Goal: Check status: Check status

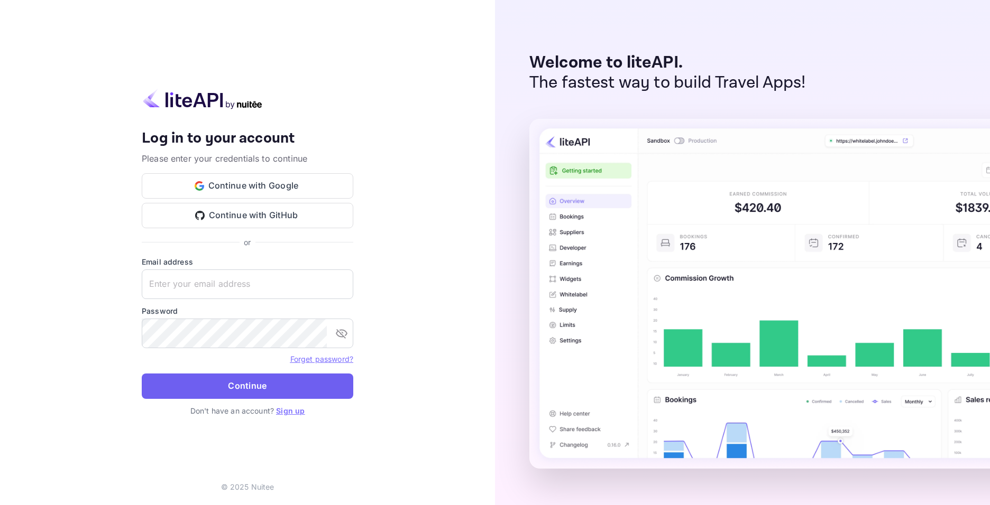
type input "[EMAIL_ADDRESS][DOMAIN_NAME]"
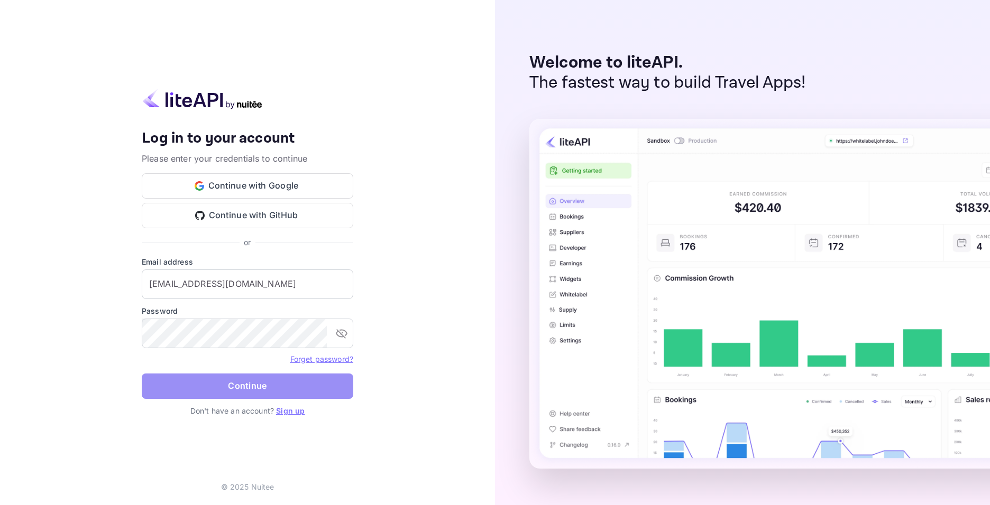
click at [301, 393] on button "Continue" at bounding box center [247, 386] width 211 height 25
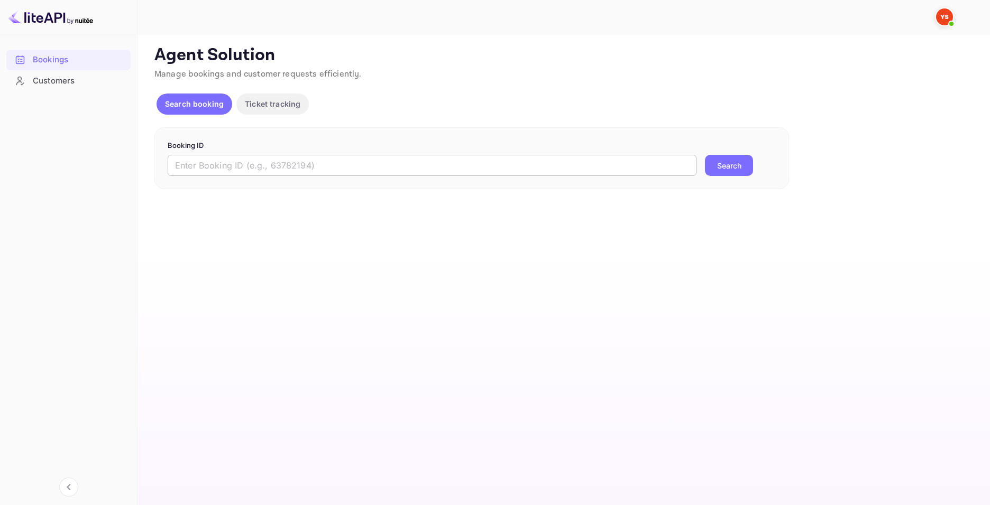
click at [265, 162] on input "text" at bounding box center [432, 165] width 529 height 21
paste input "9263023"
type input "9263023"
click at [723, 163] on button "Search" at bounding box center [729, 165] width 48 height 21
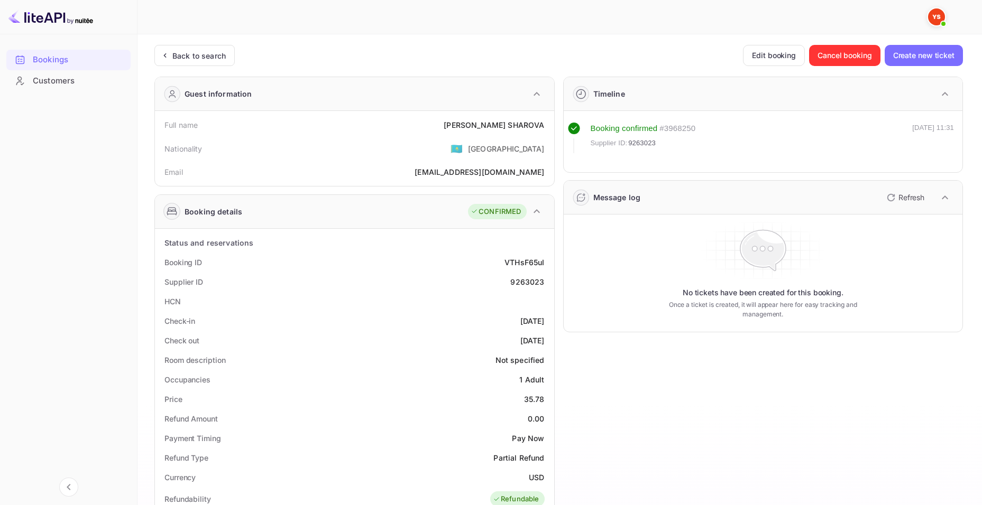
drag, startPoint x: 482, startPoint y: 125, endPoint x: 547, endPoint y: 130, distance: 65.8
click at [475, 118] on div "Full name [PERSON_NAME]" at bounding box center [354, 125] width 391 height 20
drag, startPoint x: 482, startPoint y: 124, endPoint x: 549, endPoint y: 133, distance: 67.1
click at [549, 133] on div "Full name [PERSON_NAME]" at bounding box center [354, 125] width 391 height 20
copy div "[PERSON_NAME]"
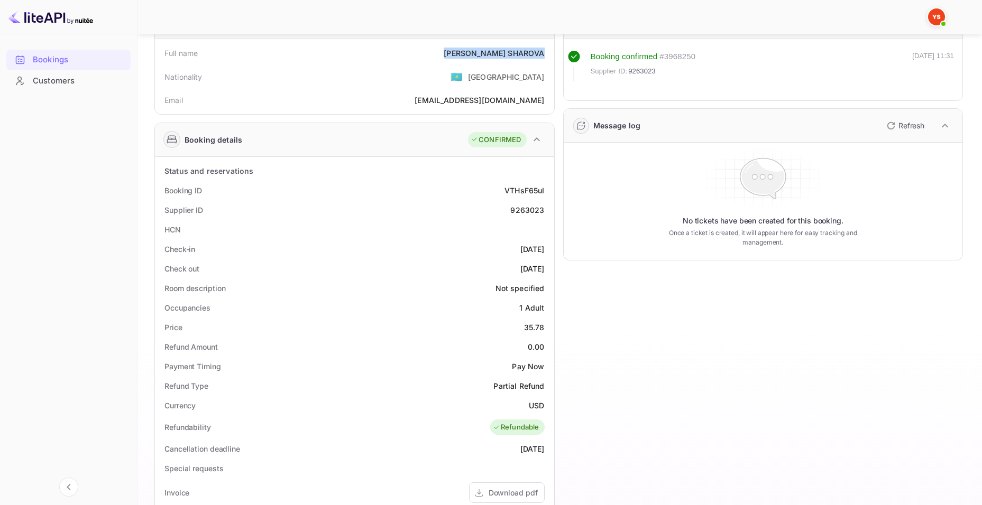
scroll to position [106, 0]
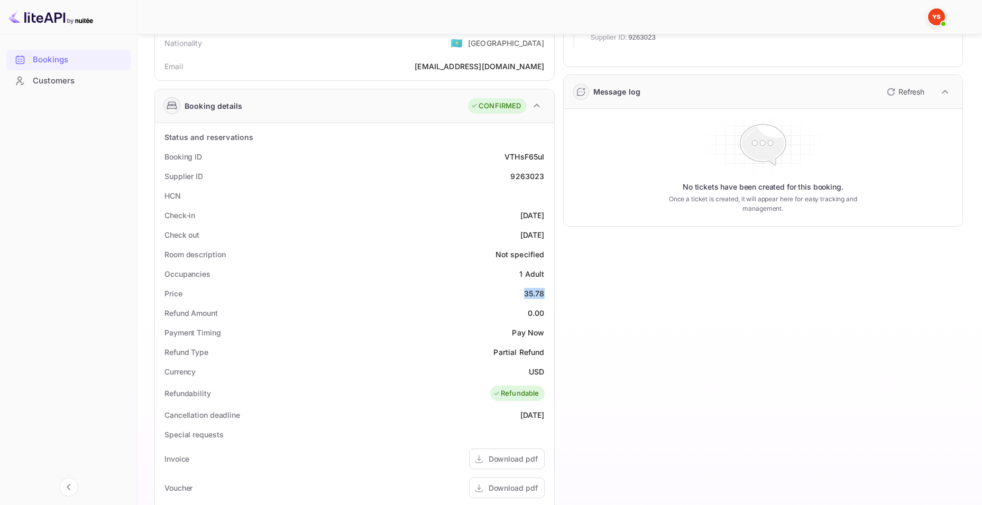
drag, startPoint x: 524, startPoint y: 291, endPoint x: 546, endPoint y: 299, distance: 22.6
click at [546, 299] on div "Price 35.78" at bounding box center [354, 294] width 391 height 20
copy div "35.78"
drag, startPoint x: 524, startPoint y: 313, endPoint x: 545, endPoint y: 315, distance: 20.1
click at [545, 315] on div "Refund Amount 0.00" at bounding box center [354, 313] width 391 height 20
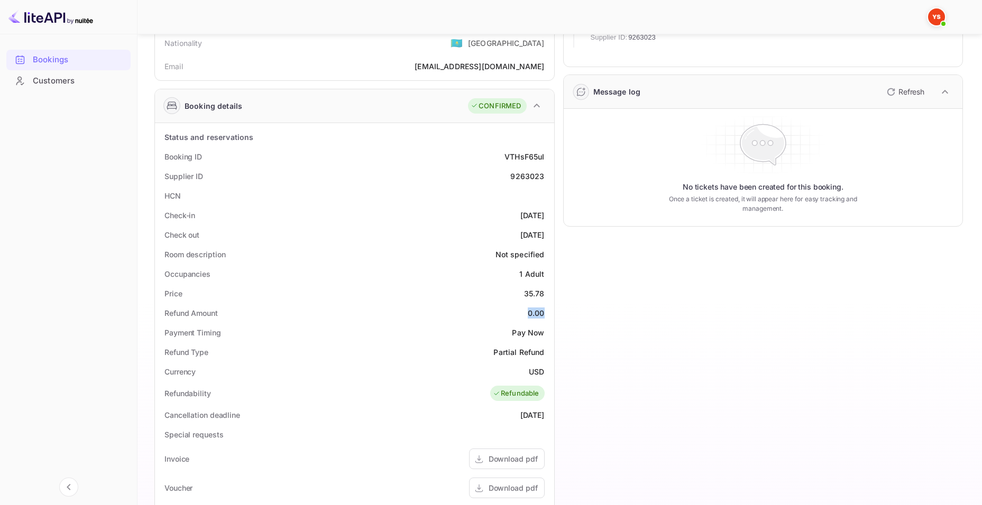
copy div "0.00"
drag, startPoint x: 536, startPoint y: 369, endPoint x: 547, endPoint y: 372, distance: 11.4
click at [547, 372] on div "Currency USD" at bounding box center [354, 372] width 391 height 20
copy div "USD"
